Goal: Navigation & Orientation: Find specific page/section

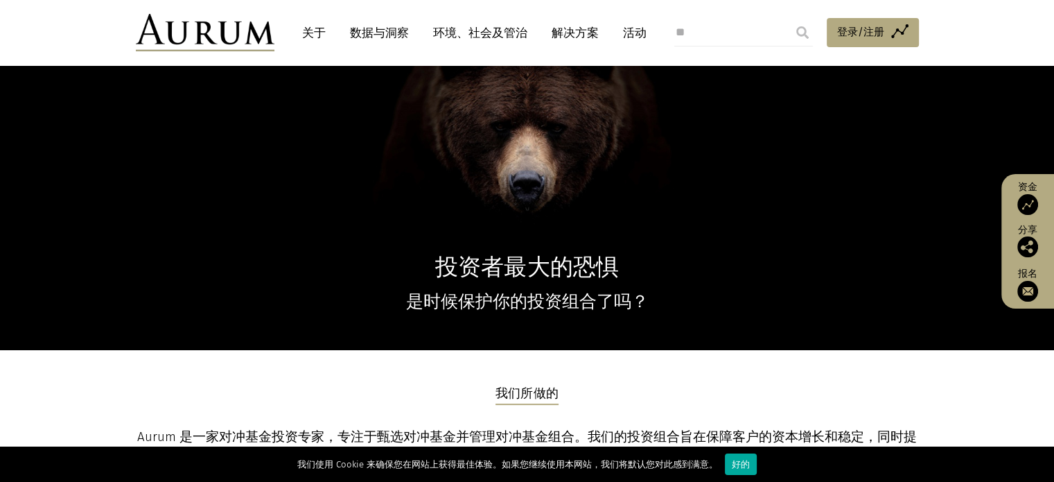
scroll to position [149, 0]
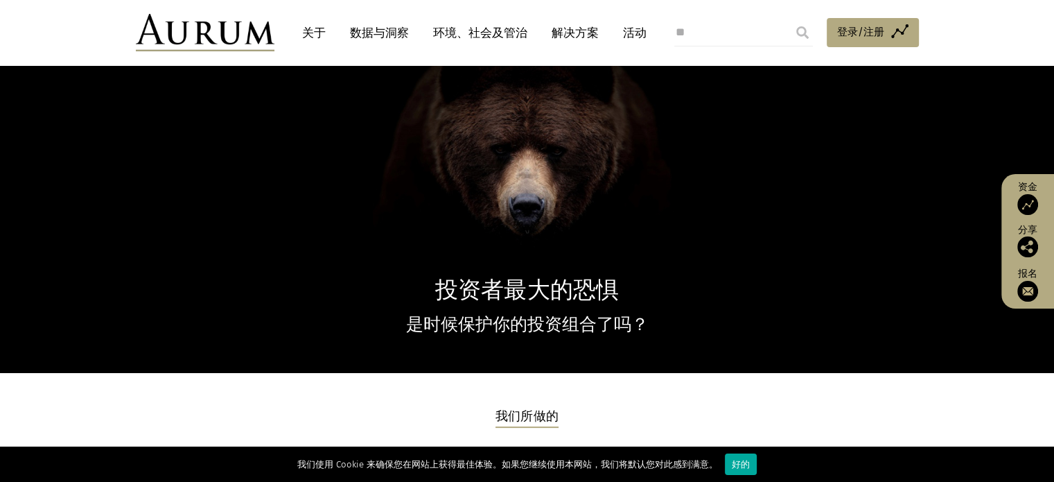
click at [315, 32] on font "关于" at bounding box center [314, 33] width 24 height 15
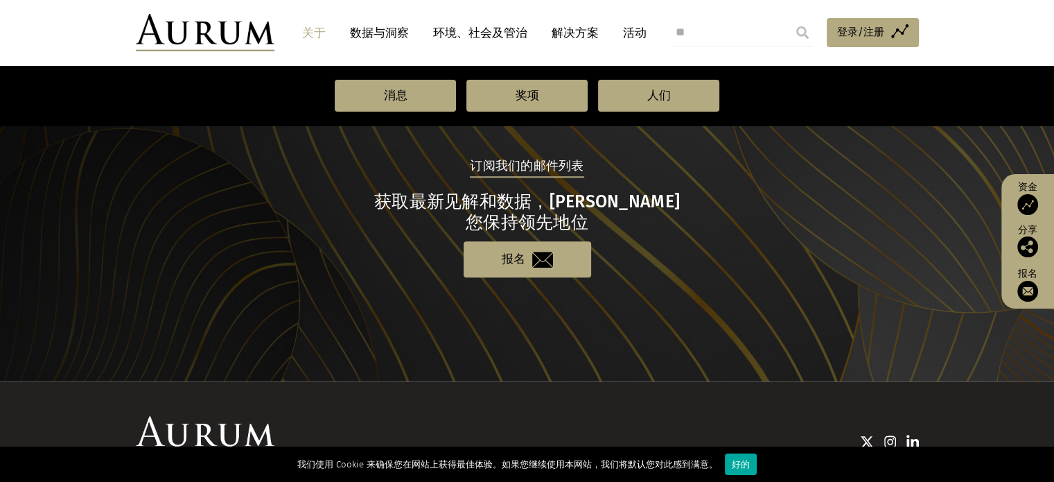
scroll to position [1547, 0]
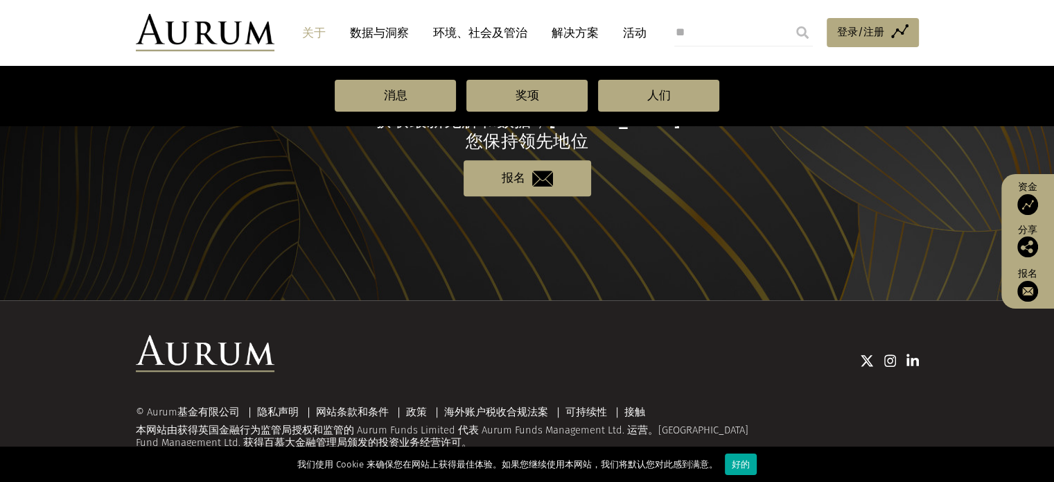
click at [385, 33] on font "数据与洞察" at bounding box center [379, 33] width 59 height 15
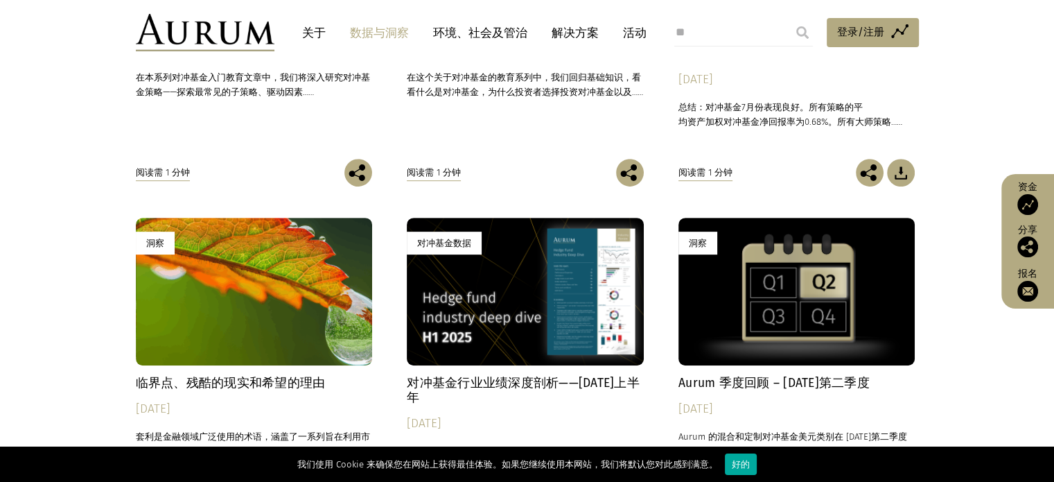
scroll to position [624, 0]
